Goal: Task Accomplishment & Management: Complete application form

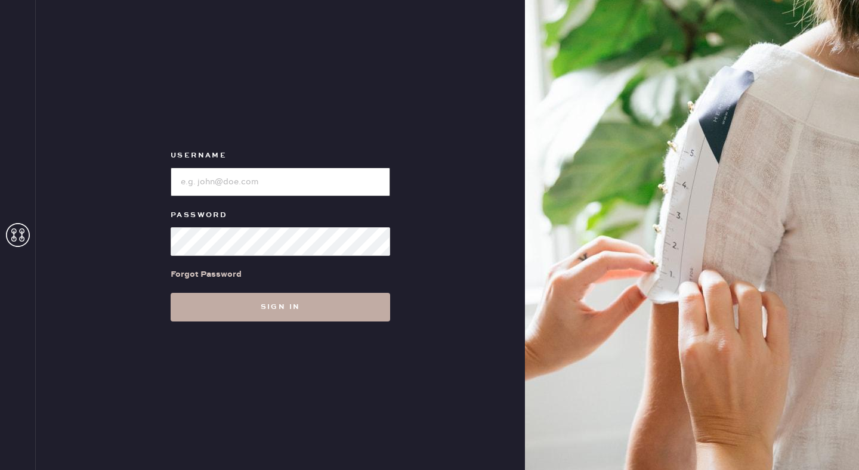
type input "reformationseattle"
click at [310, 320] on button "Sign in" at bounding box center [280, 307] width 219 height 29
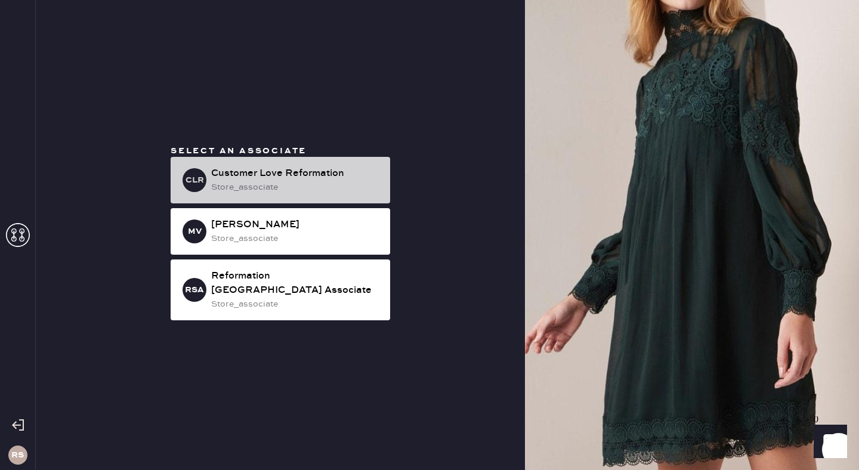
click at [298, 173] on div "Customer Love Reformation" at bounding box center [295, 173] width 169 height 14
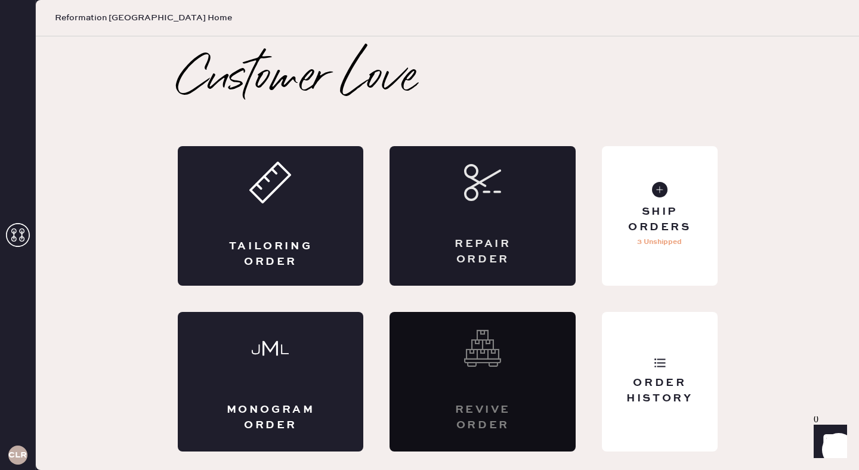
click at [508, 193] on div "Repair Order" at bounding box center [482, 216] width 186 height 140
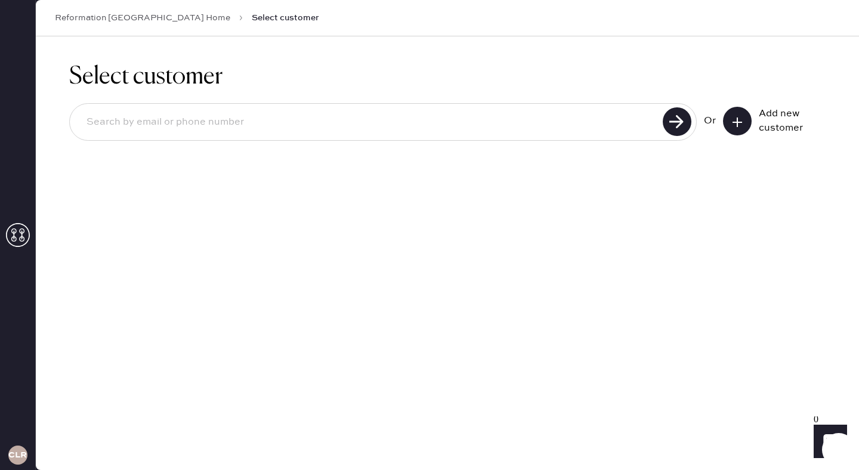
click at [299, 127] on input at bounding box center [368, 122] width 582 height 27
type input "[EMAIL_ADDRESS][DOMAIN_NAME]"
click at [673, 129] on use at bounding box center [677, 121] width 29 height 29
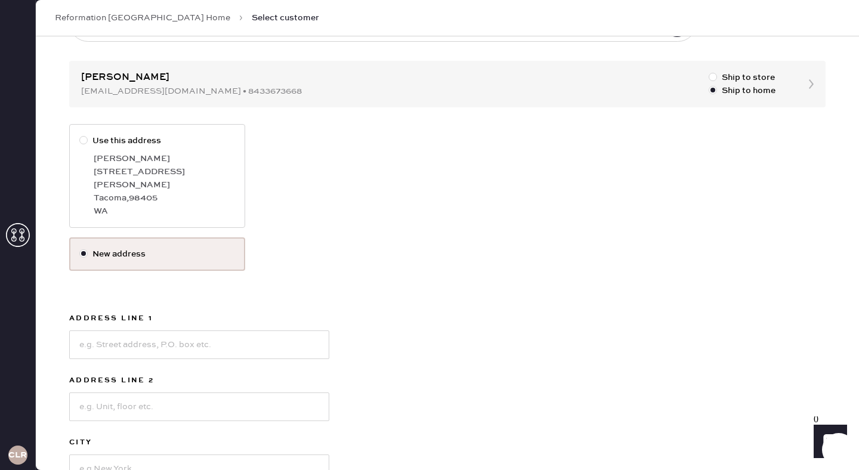
scroll to position [112, 0]
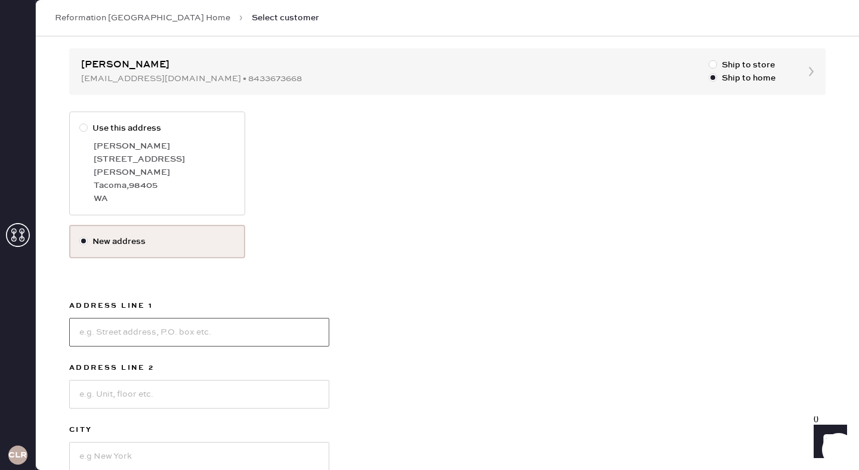
click at [200, 327] on input at bounding box center [199, 332] width 260 height 29
type input "[STREET_ADDRESS][PERSON_NAME]"
type input "Apt 101"
type input "[GEOGRAPHIC_DATA]"
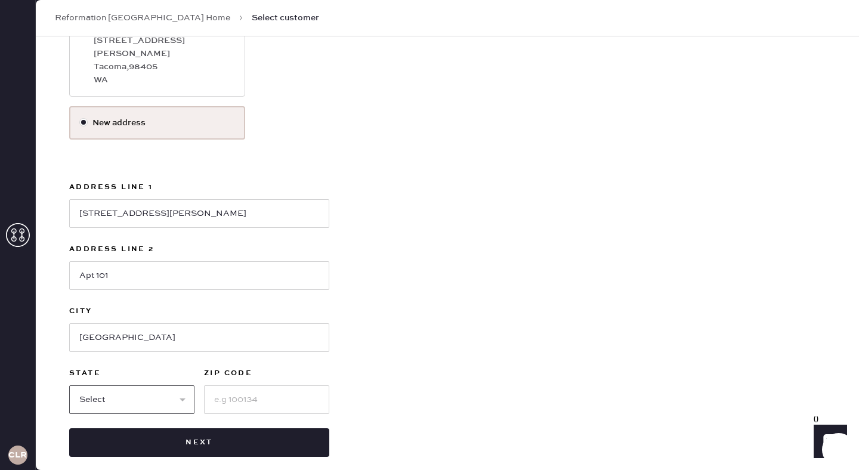
select select "WA"
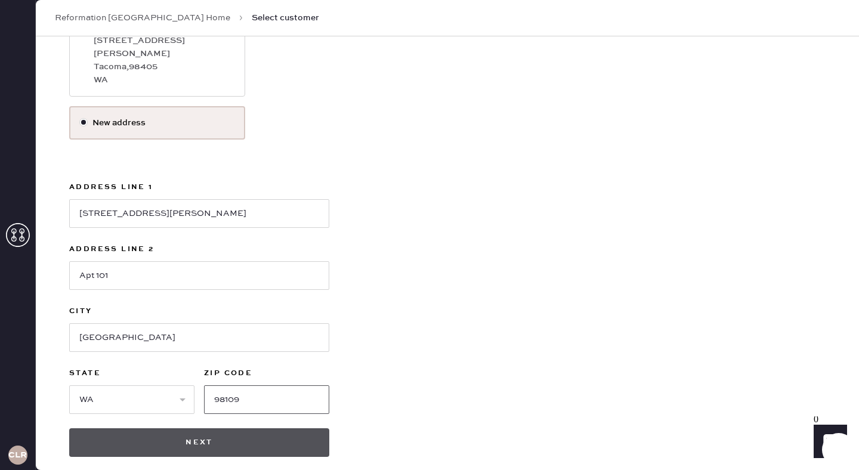
type input "98109"
click at [208, 434] on button "Next" at bounding box center [199, 442] width 260 height 29
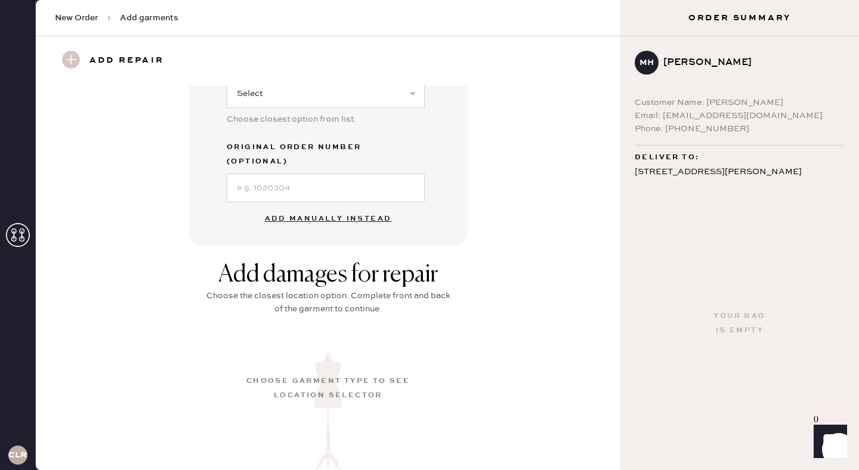
click at [320, 211] on button "Add manually instead" at bounding box center [328, 219] width 141 height 24
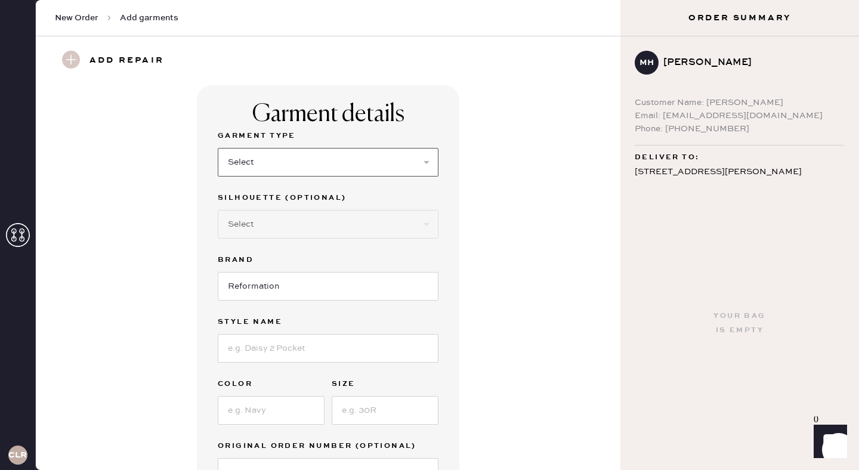
click at [292, 165] on select "Select Basic Skirt Jeans Leggings Pants Shorts Basic Sleeved Dress Basic Sleeve…" at bounding box center [328, 162] width 221 height 29
select select "13"
click at [218, 148] on select "Select Basic Skirt Jeans Leggings Pants Shorts Basic Sleeved Dress Basic Sleeve…" at bounding box center [328, 162] width 221 height 29
click at [282, 348] on input at bounding box center [328, 348] width 221 height 29
type input "Aura Skirt"
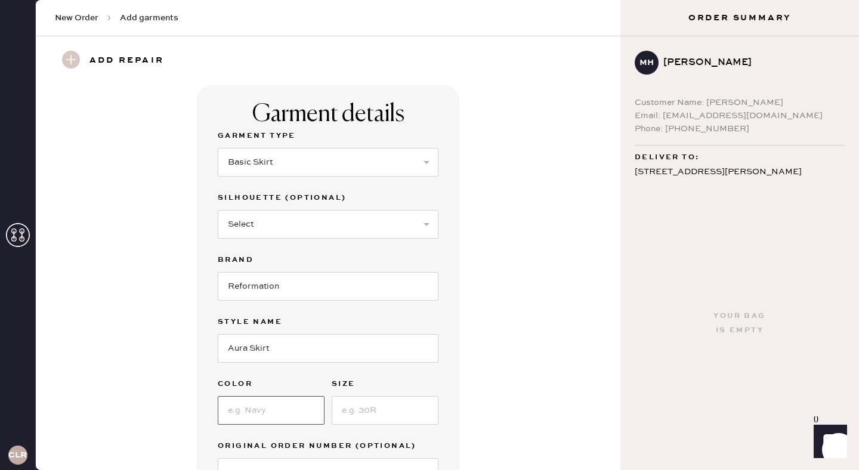
click at [266, 414] on input at bounding box center [271, 410] width 107 height 29
type input "Ivory"
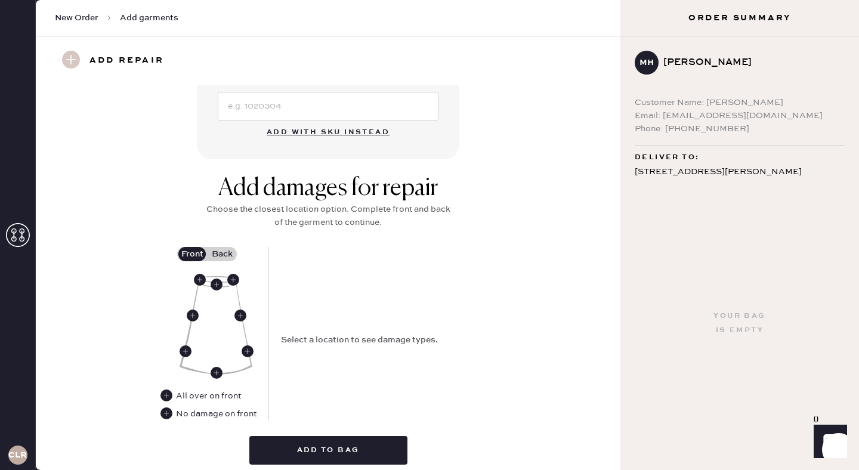
scroll to position [367, 0]
type input "M"
click at [233, 276] on use at bounding box center [233, 279] width 12 height 12
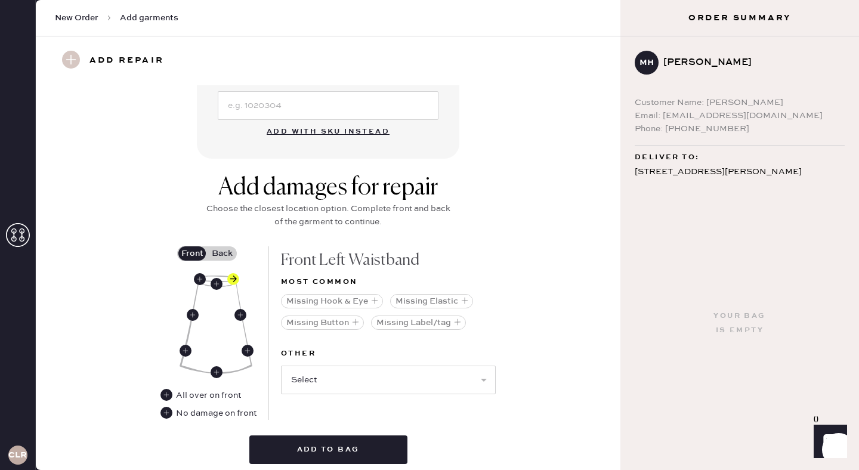
scroll to position [413, 0]
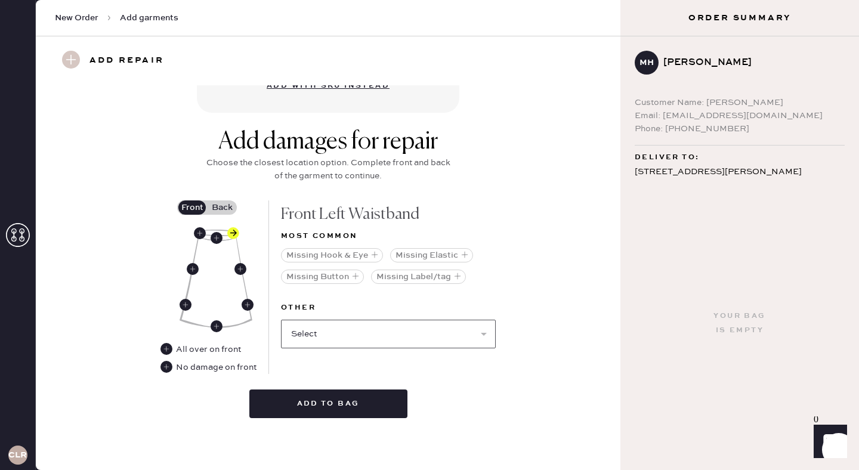
click at [314, 333] on select "Select Broken / Ripped Hem Broken Beads Broken Belt Loop Broken Button Broken E…" at bounding box center [388, 334] width 215 height 29
select select "1754"
click at [281, 320] on select "Select Broken / Ripped Hem Broken Beads Broken Belt Loop Broken Button Broken E…" at bounding box center [388, 334] width 215 height 29
select select
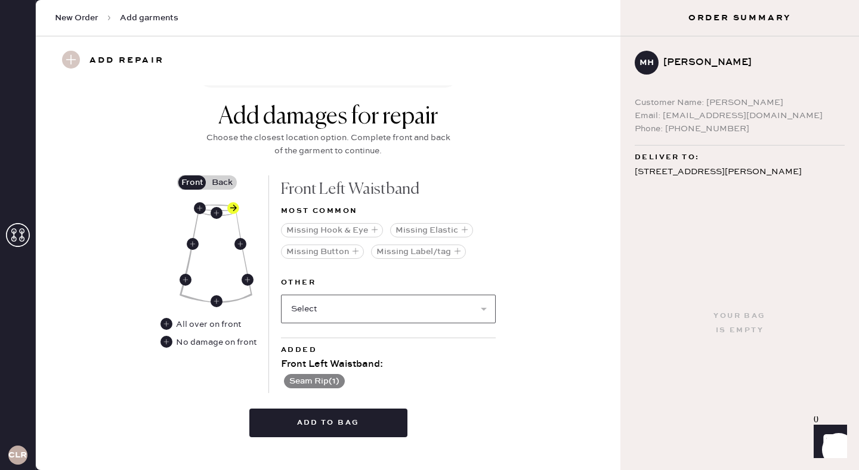
scroll to position [444, 0]
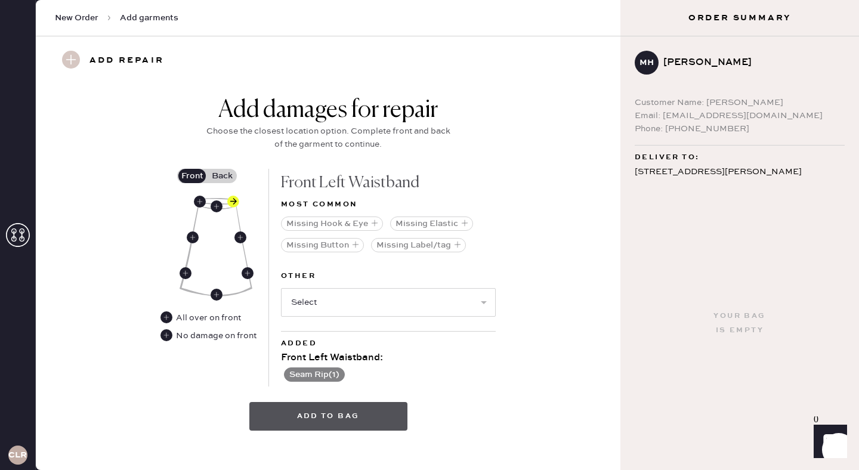
click at [355, 418] on button "Add to bag" at bounding box center [328, 416] width 158 height 29
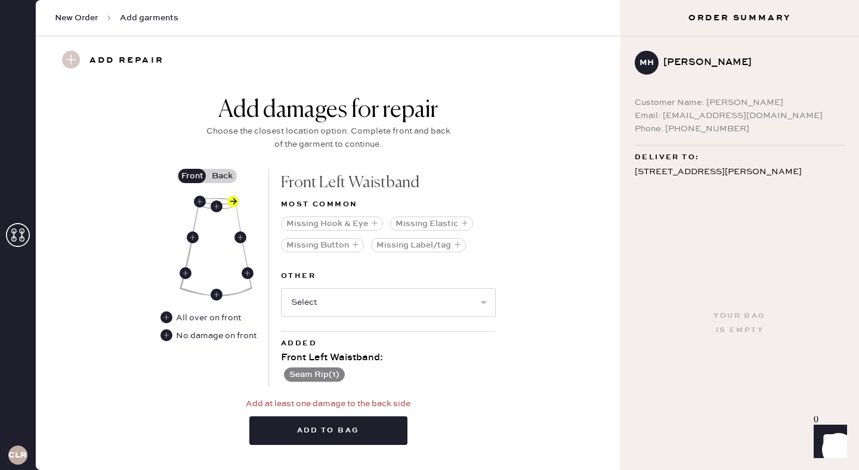
click at [221, 175] on label "Back" at bounding box center [222, 176] width 30 height 14
click at [222, 176] on input "Back" at bounding box center [222, 176] width 0 height 0
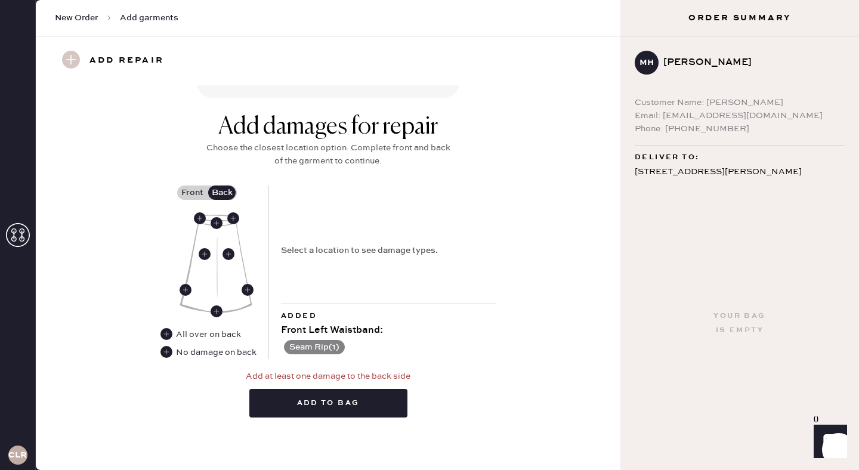
scroll to position [427, 0]
click at [237, 221] on use at bounding box center [233, 219] width 12 height 12
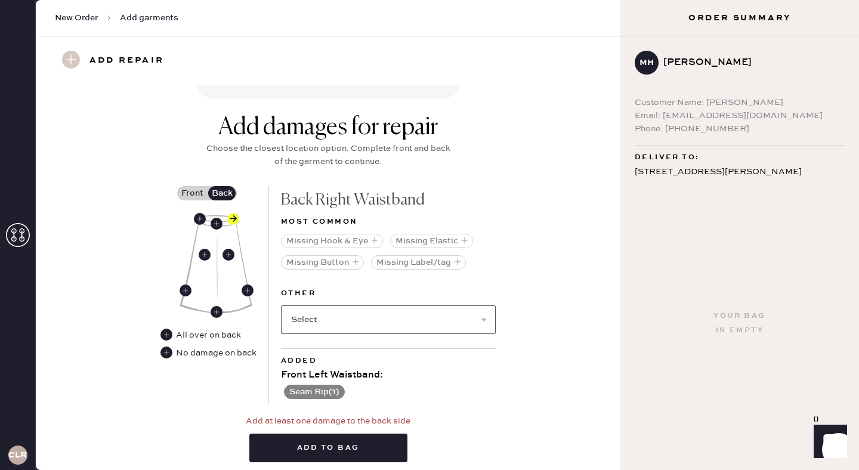
click at [377, 314] on select "Select Broken / Ripped Hem Broken Beads Broken Belt Loop Broken Button Broken E…" at bounding box center [388, 319] width 215 height 29
select select "1308"
click at [281, 305] on select "Select Broken / Ripped Hem Broken Beads Broken Belt Loop Broken Button Broken E…" at bounding box center [388, 319] width 215 height 29
select select
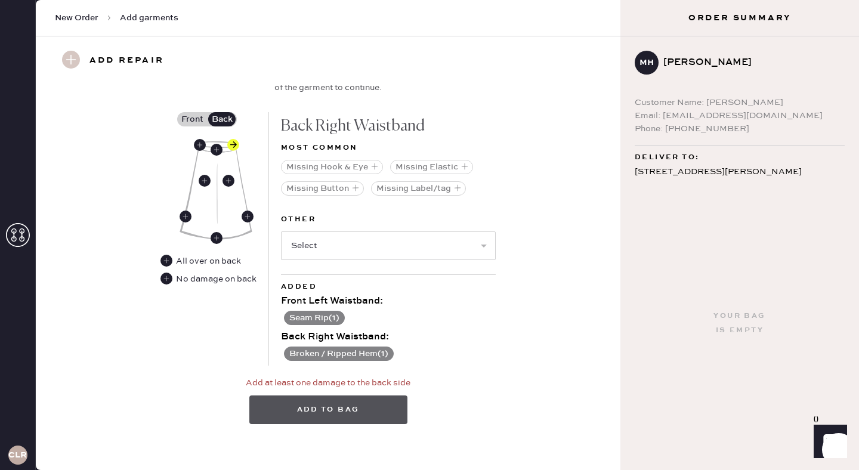
click at [388, 412] on button "Add to bag" at bounding box center [328, 409] width 158 height 29
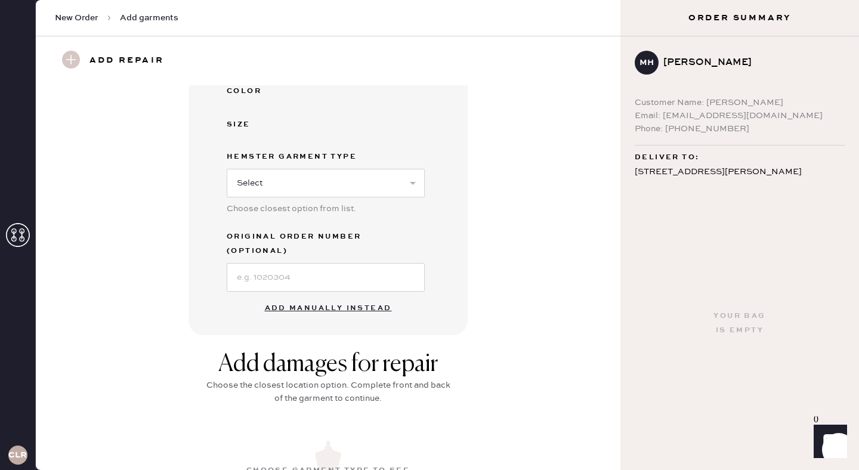
scroll to position [0, 0]
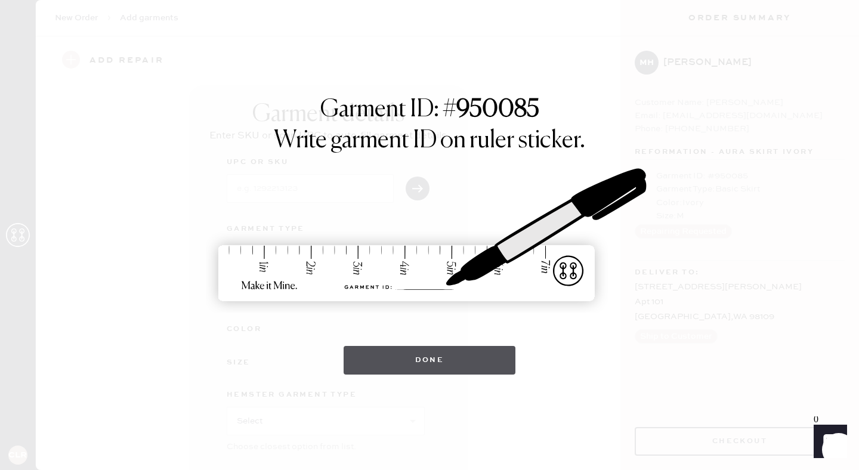
click at [444, 364] on button "Done" at bounding box center [430, 360] width 172 height 29
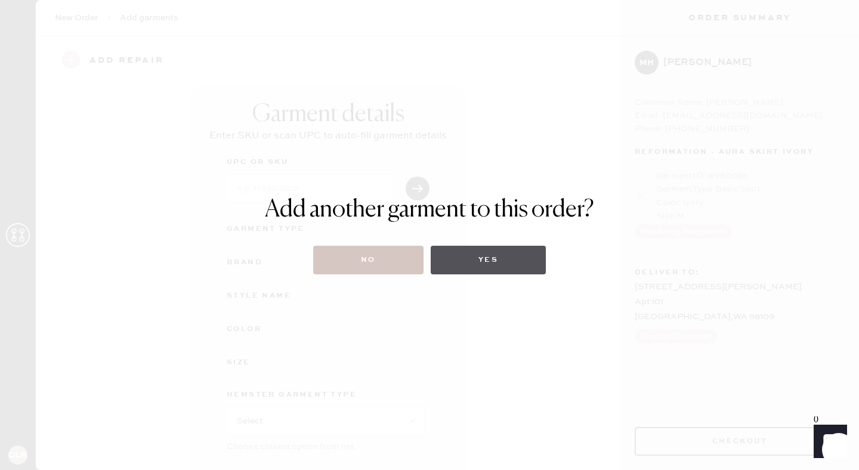
click at [487, 264] on button "Yes" at bounding box center [488, 260] width 115 height 29
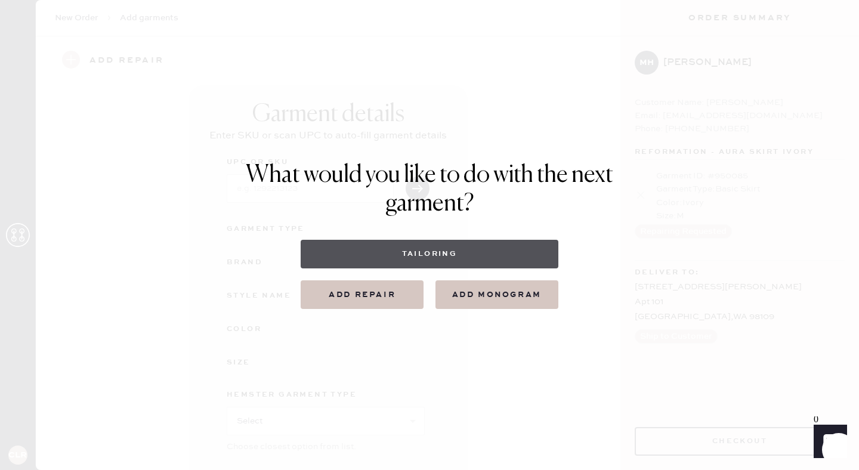
click at [468, 252] on button "Tailoring" at bounding box center [429, 254] width 257 height 29
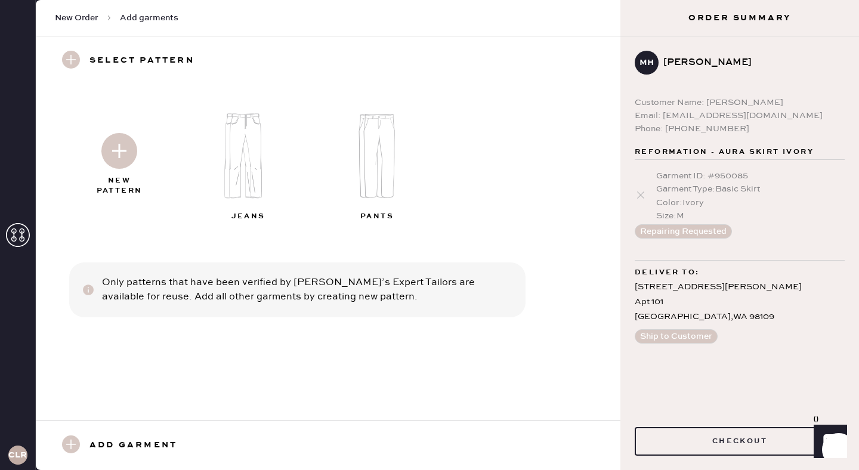
click at [243, 159] on img at bounding box center [250, 155] width 129 height 103
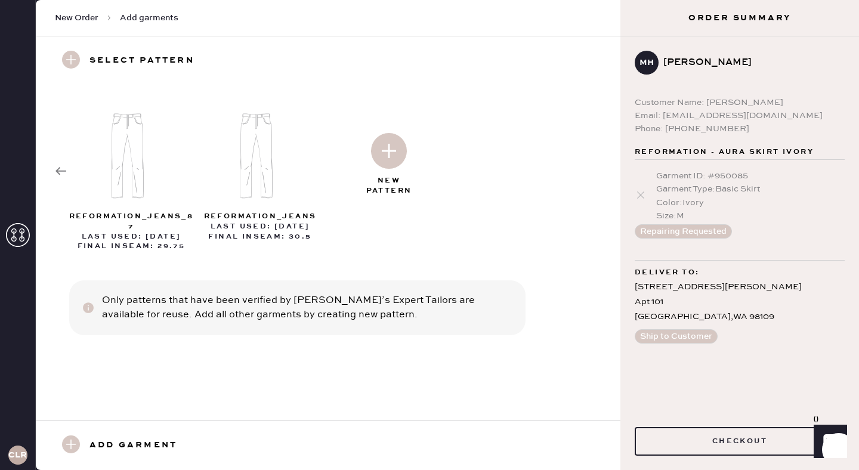
click at [381, 151] on img at bounding box center [389, 151] width 36 height 36
select select "2"
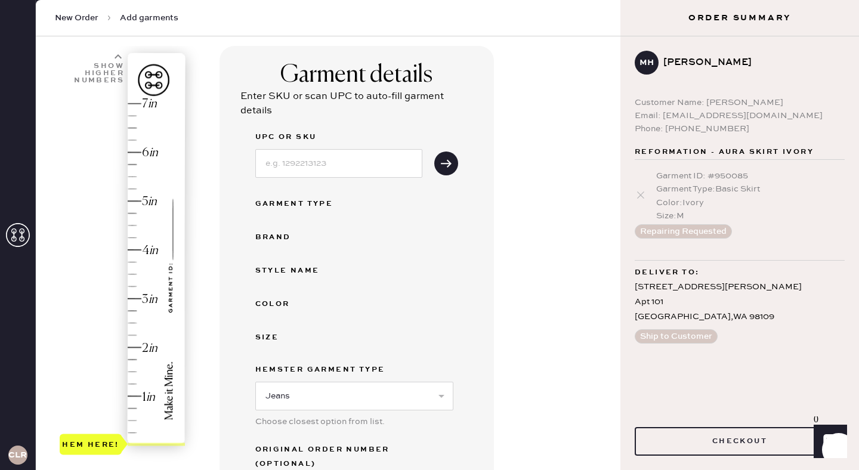
scroll to position [74, 0]
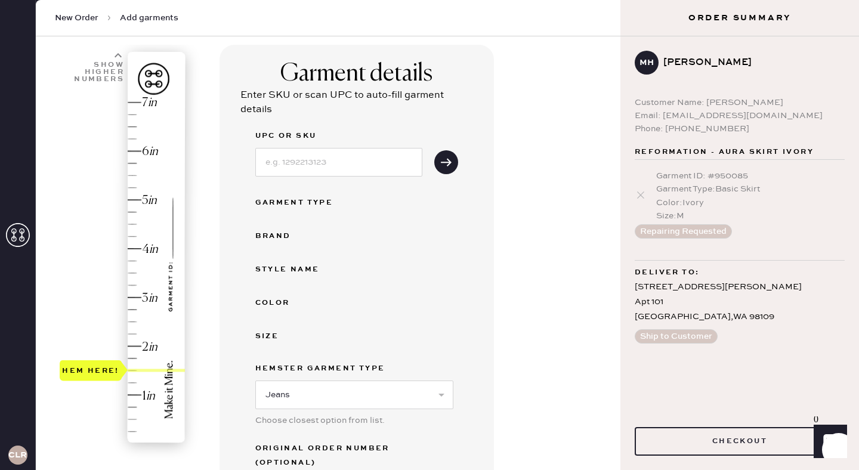
type input "2.25"
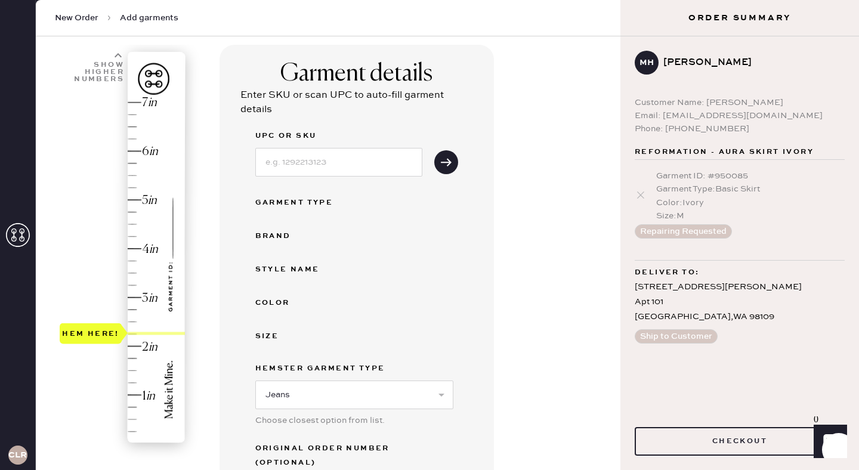
drag, startPoint x: 90, startPoint y: 443, endPoint x: 91, endPoint y: 341, distance: 102.0
click at [91, 341] on div "Hem here!" at bounding box center [91, 333] width 62 height 21
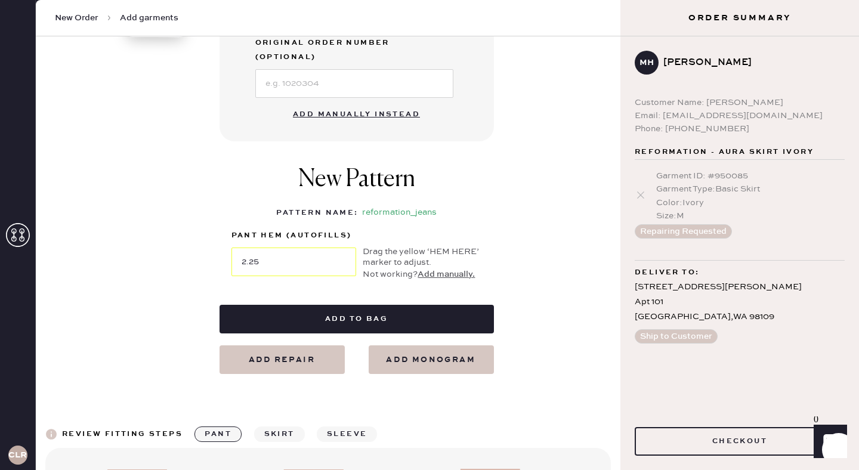
scroll to position [360, 0]
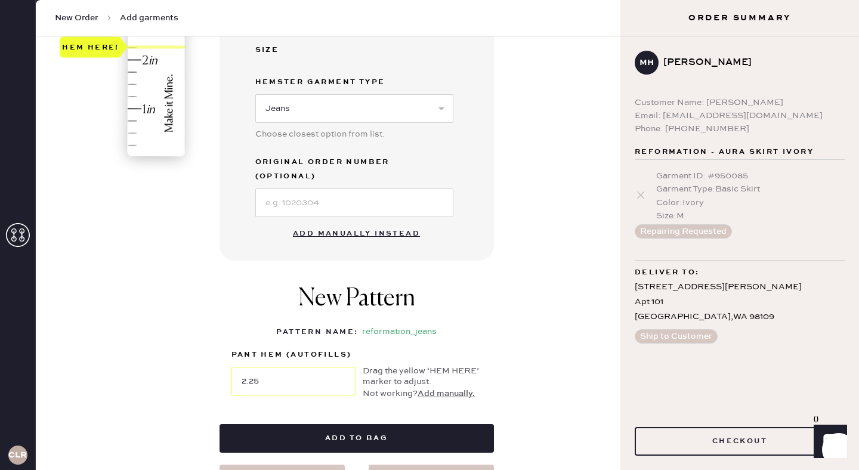
click at [339, 222] on button "Add manually instead" at bounding box center [356, 234] width 141 height 24
select select "2"
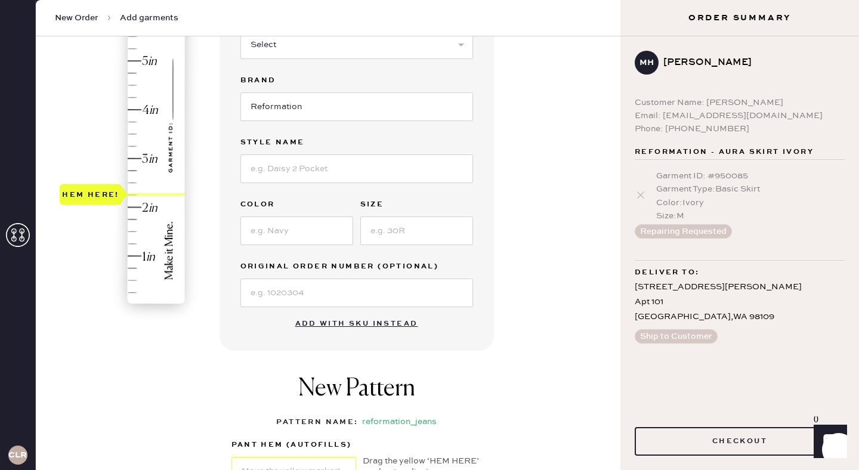
scroll to position [218, 0]
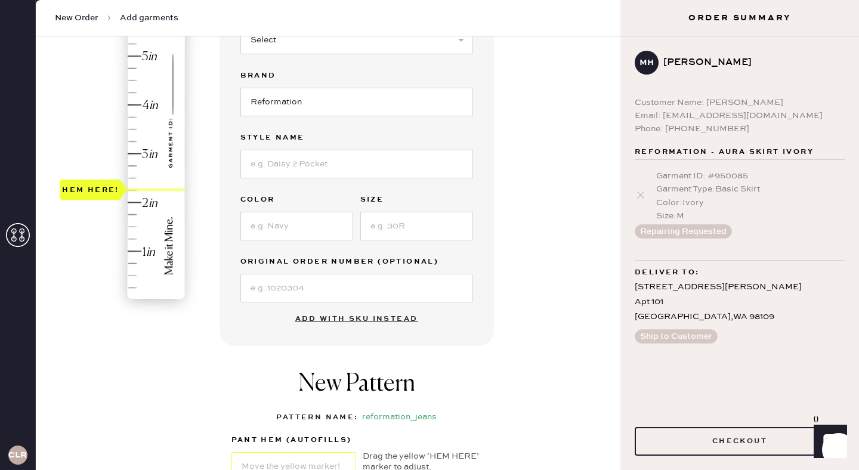
type input "2"
drag, startPoint x: 101, startPoint y: 193, endPoint x: 104, endPoint y: 199, distance: 6.4
click at [104, 199] on div "Hem here!" at bounding box center [90, 202] width 57 height 14
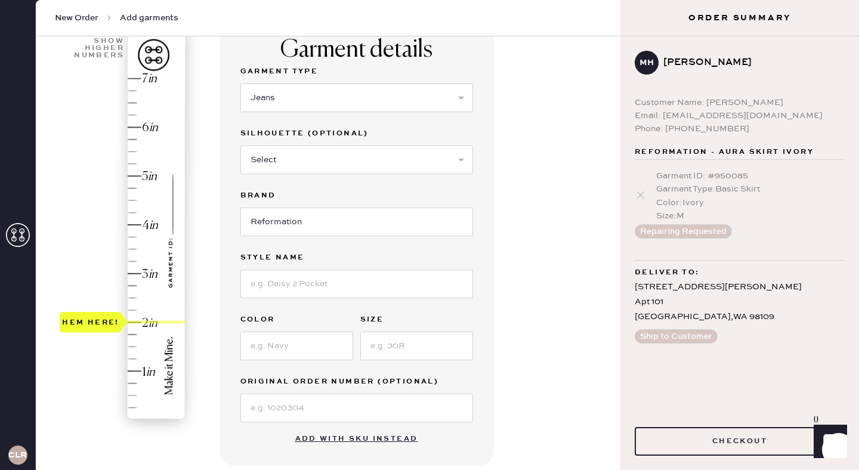
scroll to position [97, 0]
click at [332, 279] on input at bounding box center [356, 284] width 233 height 29
type input "Rui Lived-In Wide Leg Baggy Jeans"
click at [295, 339] on input at bounding box center [296, 346] width 113 height 29
type input "[PERSON_NAME]"
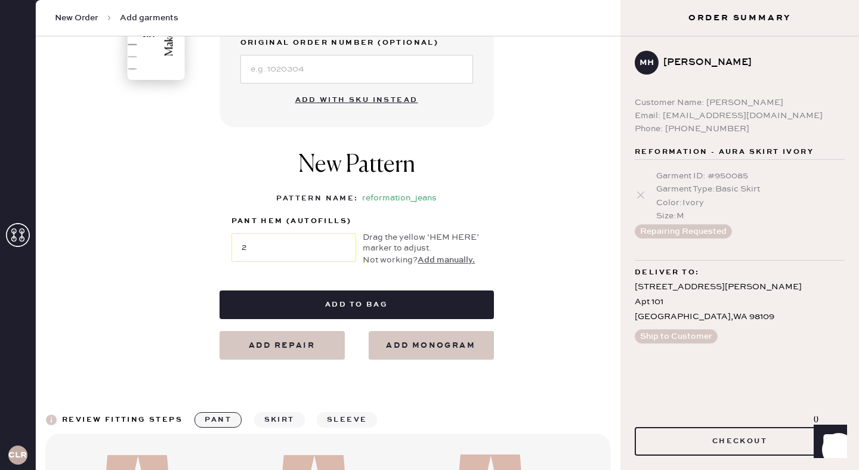
scroll to position [441, 0]
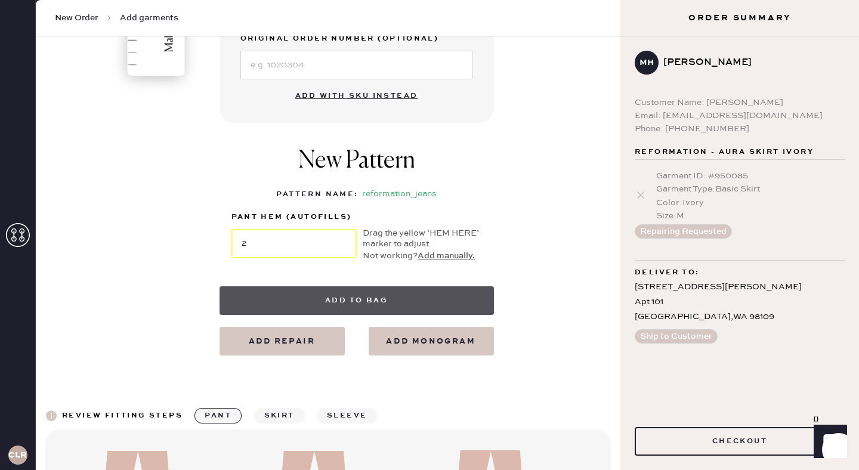
type input "26"
click at [398, 295] on button "Add to bag" at bounding box center [356, 300] width 274 height 29
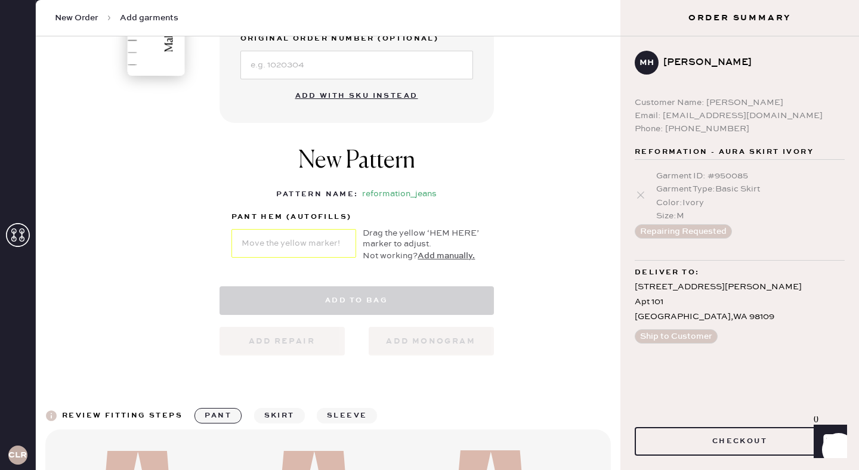
select select "2"
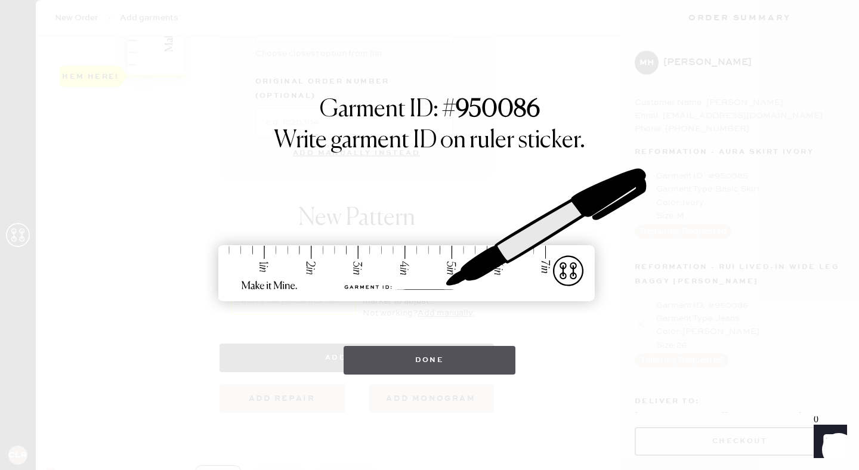
click at [446, 351] on button "Done" at bounding box center [430, 360] width 172 height 29
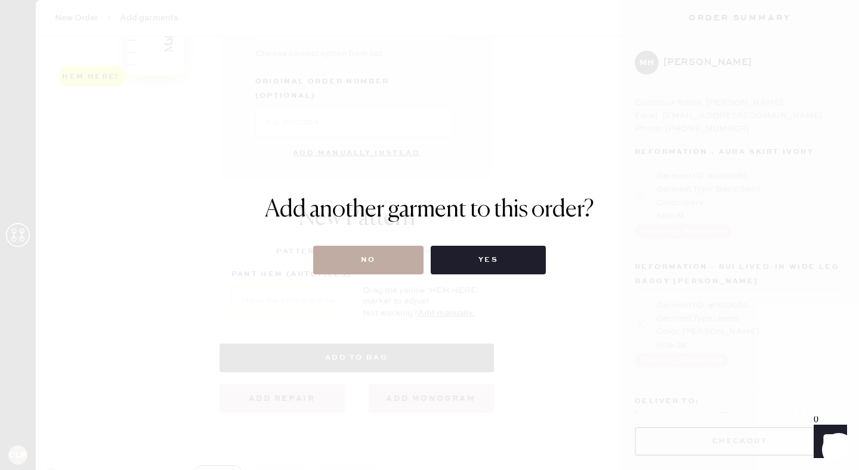
click at [360, 264] on button "No" at bounding box center [368, 260] width 110 height 29
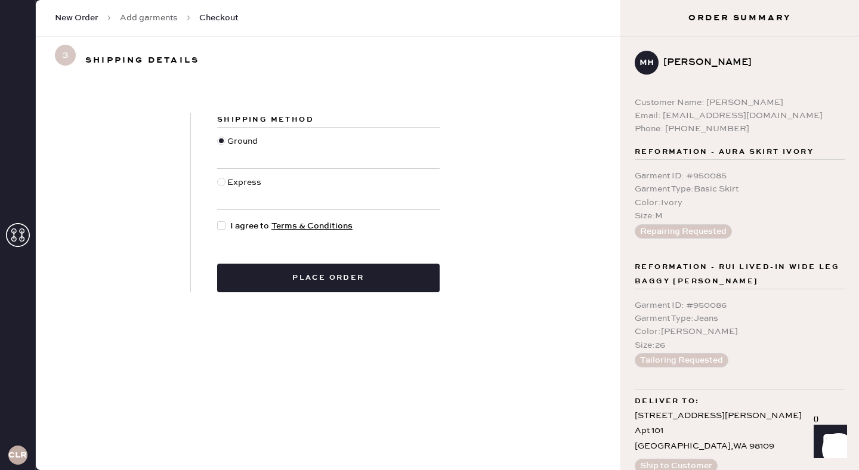
click at [229, 225] on div at bounding box center [223, 225] width 13 height 13
click at [218, 220] on input "I agree to Terms & Conditions" at bounding box center [217, 219] width 1 height 1
checkbox input "true"
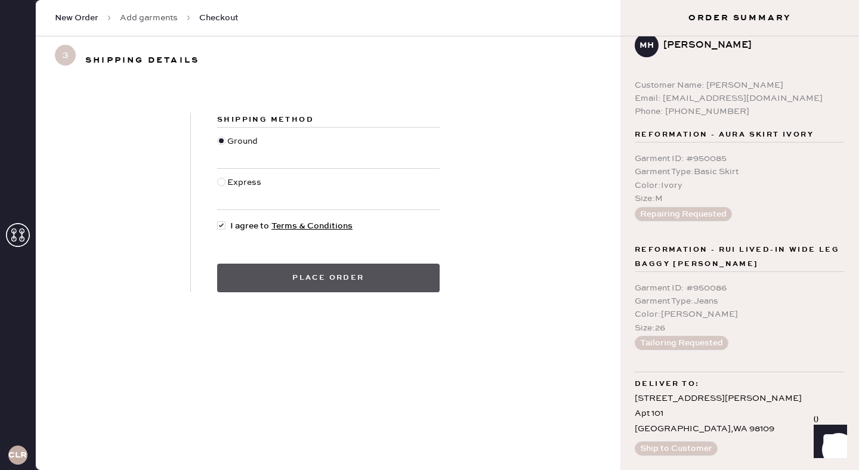
click at [393, 283] on button "Place order" at bounding box center [328, 278] width 222 height 29
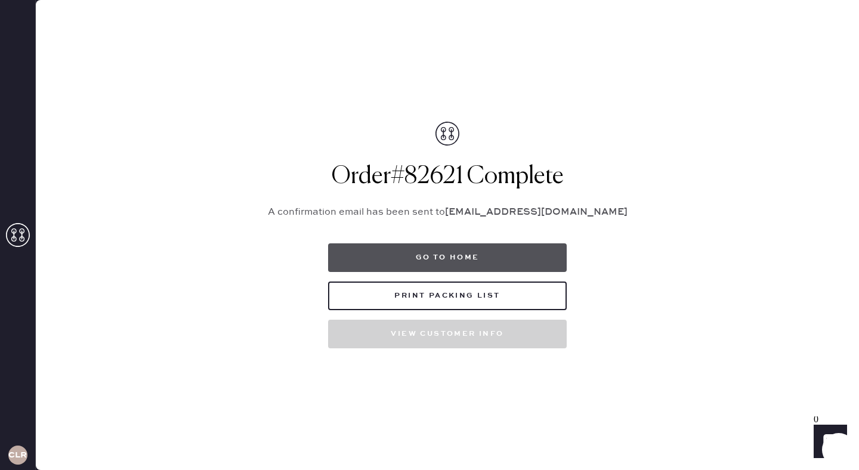
click at [438, 253] on button "Go to home" at bounding box center [447, 257] width 239 height 29
